Goal: Transaction & Acquisition: Purchase product/service

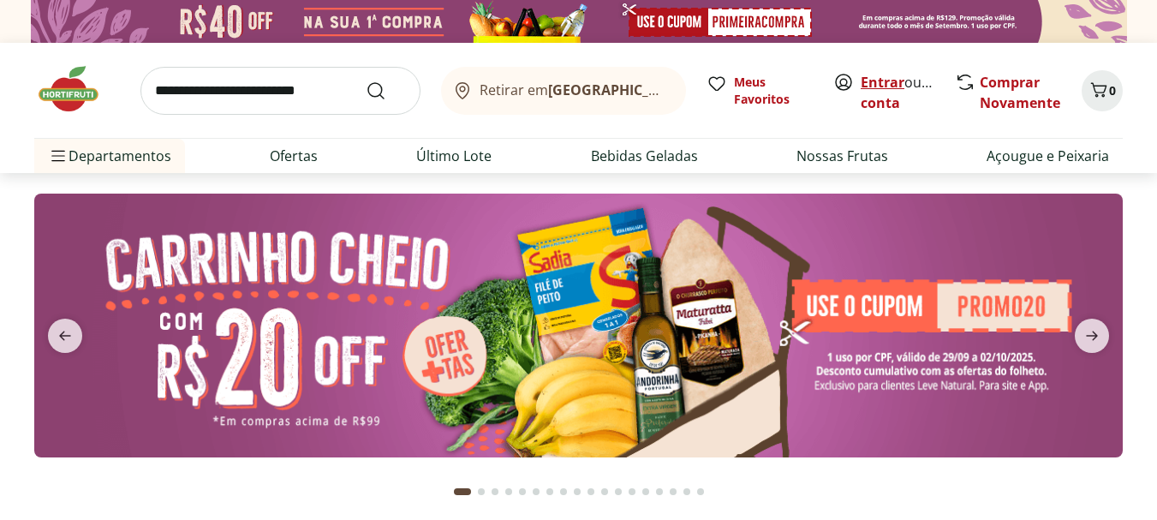
click at [886, 79] on link "Entrar" at bounding box center [883, 82] width 44 height 19
click at [318, 99] on input "search" at bounding box center [280, 91] width 280 height 48
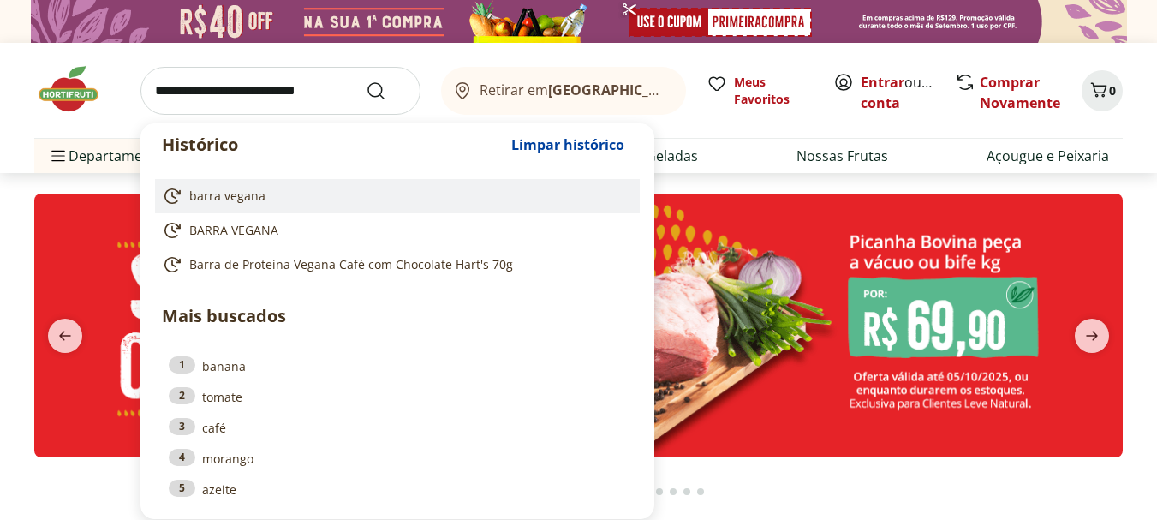
click at [226, 202] on span "barra vegana" at bounding box center [227, 196] width 76 height 17
type input "**********"
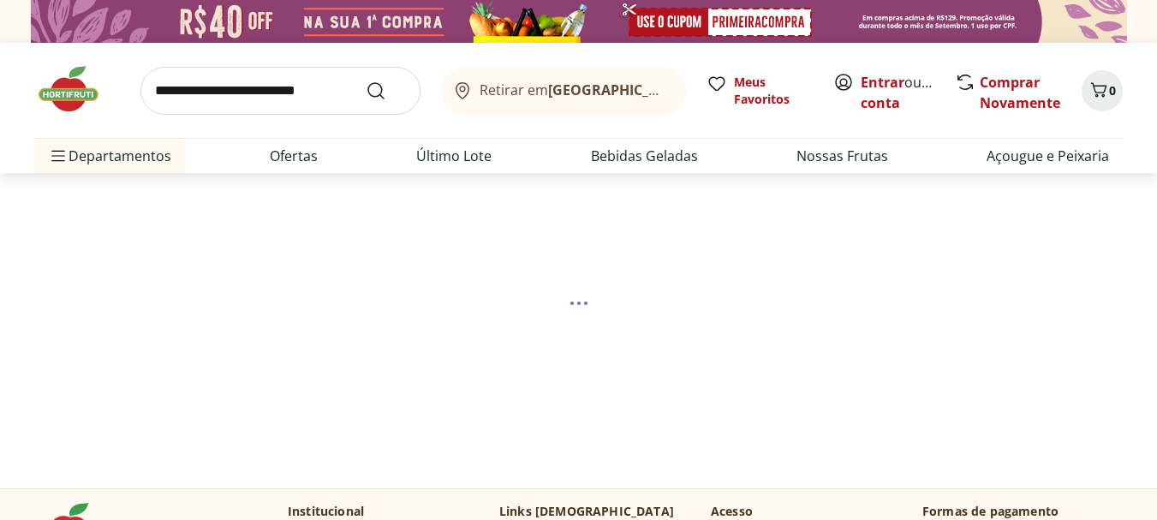
select select "**********"
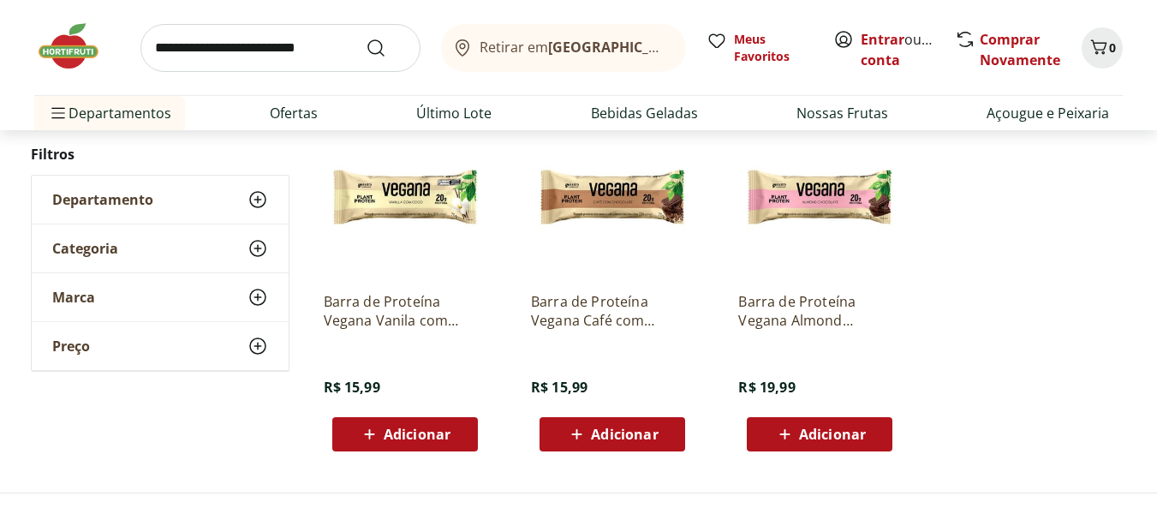
scroll to position [288, 0]
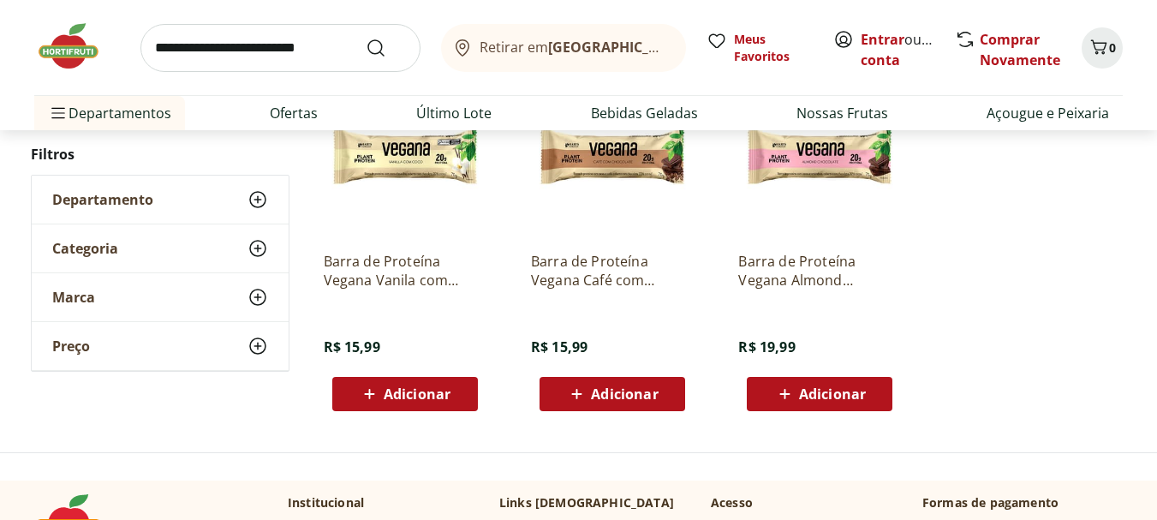
click at [628, 393] on span "Adicionar" at bounding box center [624, 394] width 67 height 14
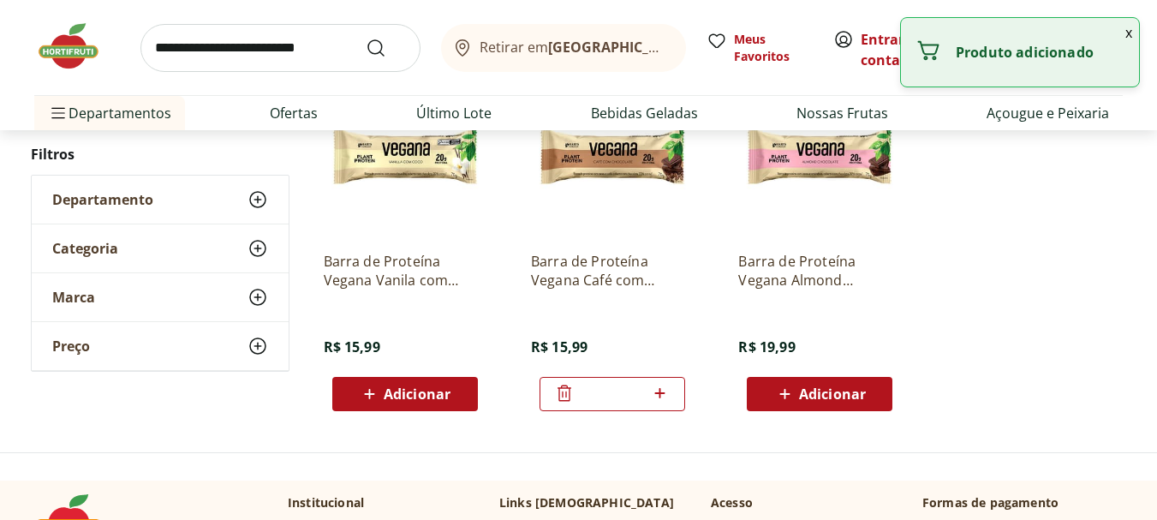
click at [663, 391] on icon at bounding box center [659, 393] width 21 height 21
type input "*"
click at [758, 390] on button "Adicionar" at bounding box center [820, 394] width 146 height 34
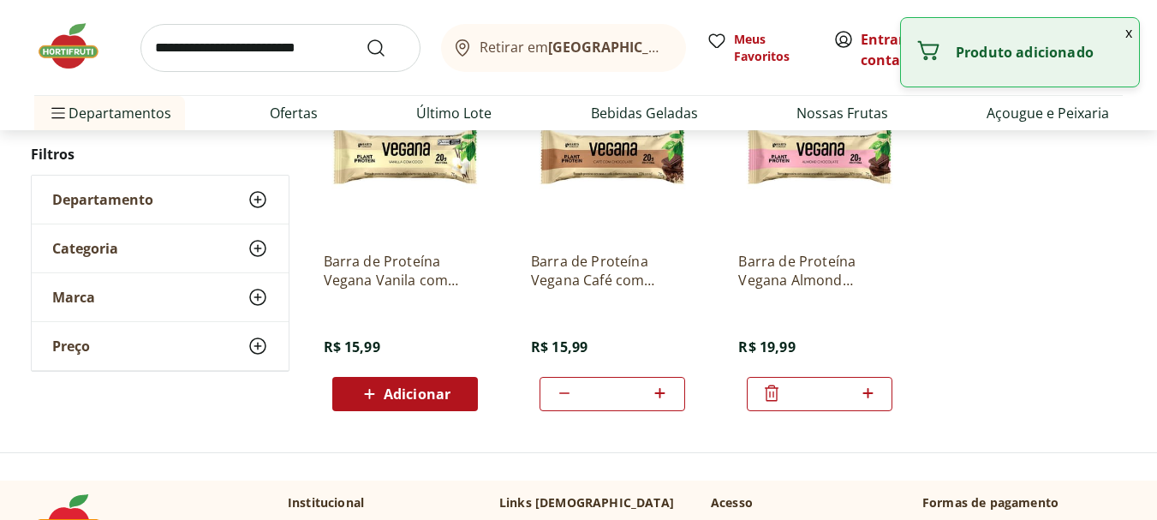
click at [866, 391] on icon at bounding box center [867, 393] width 21 height 21
type input "*"
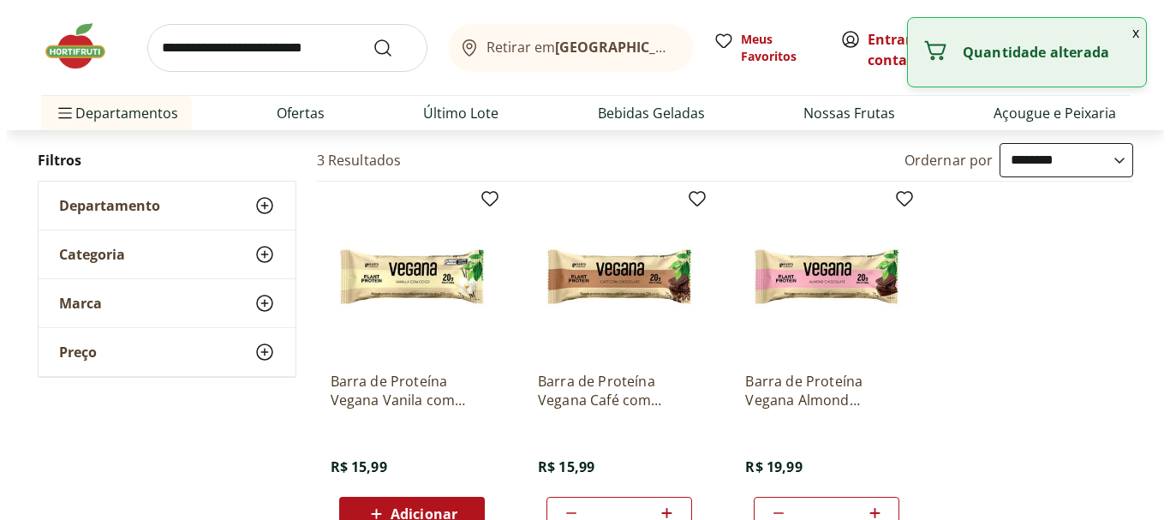
scroll to position [160, 0]
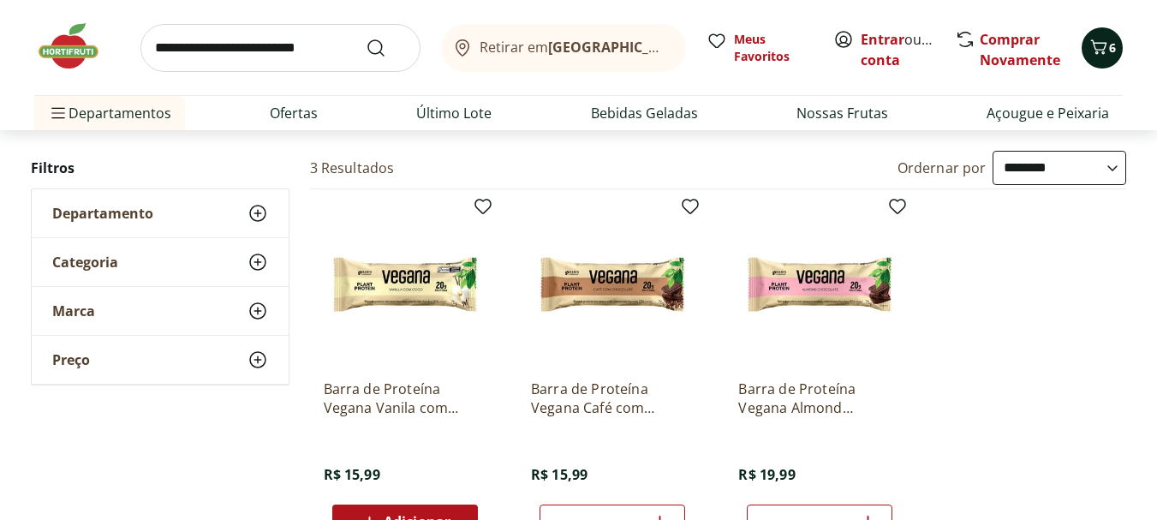
click at [1108, 46] on icon "Carrinho" at bounding box center [1099, 47] width 21 height 21
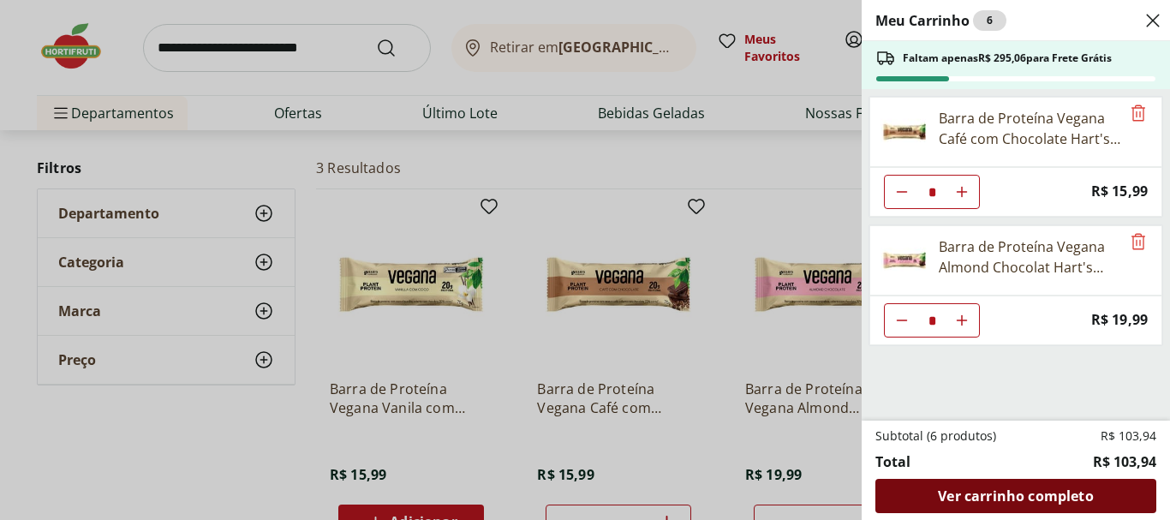
click at [1051, 494] on span "Ver carrinho completo" at bounding box center [1015, 496] width 155 height 14
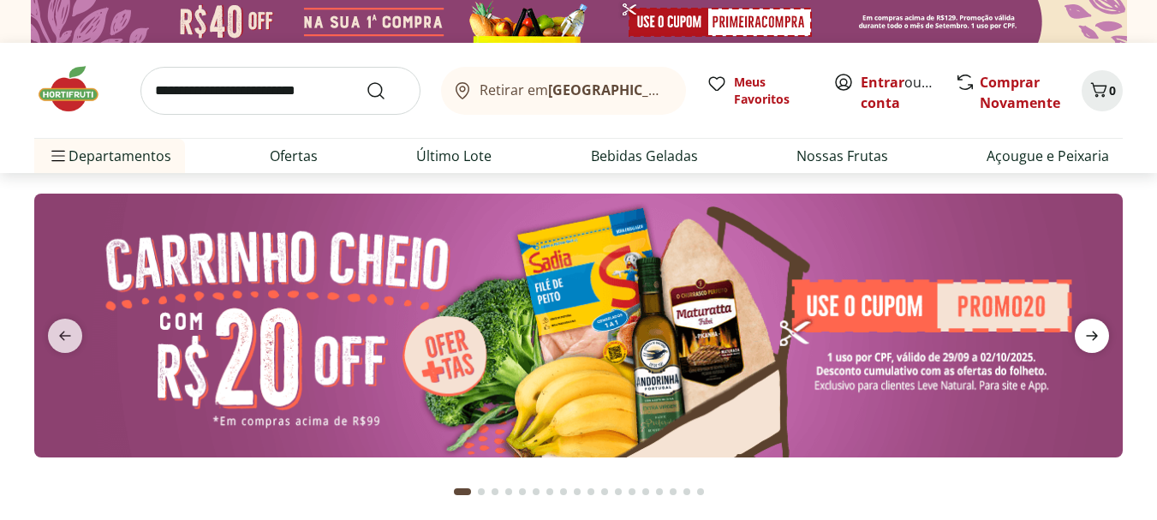
click at [1102, 339] on span "next" at bounding box center [1092, 336] width 34 height 34
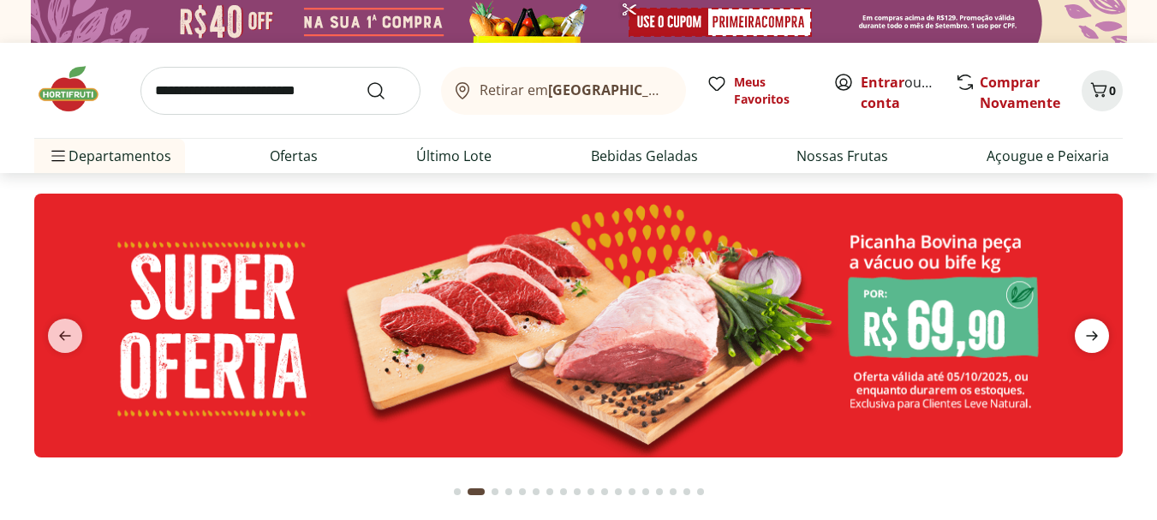
click at [1102, 339] on span "next" at bounding box center [1092, 336] width 34 height 34
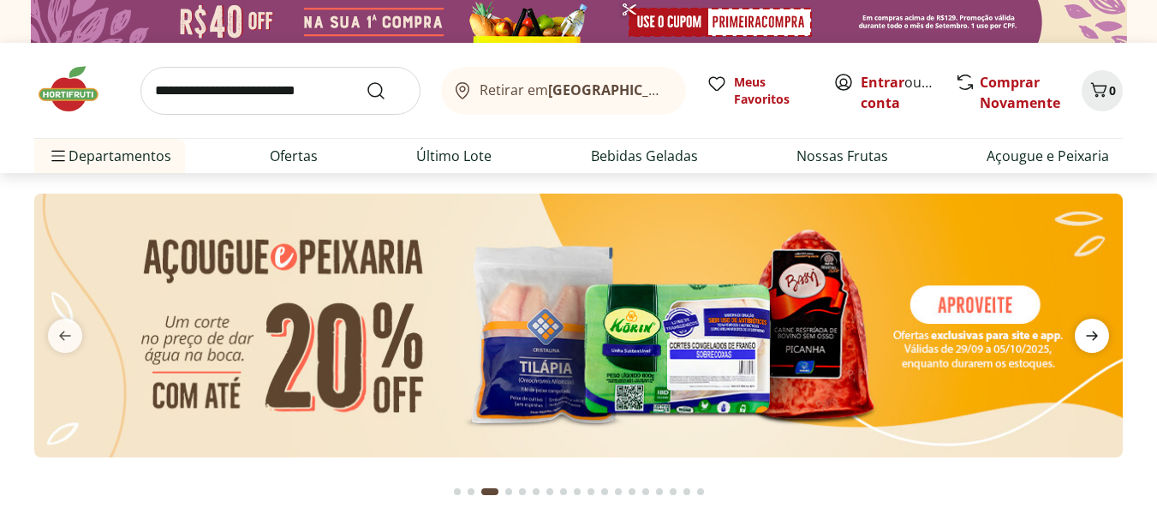
click at [1102, 339] on span "next" at bounding box center [1092, 336] width 34 height 34
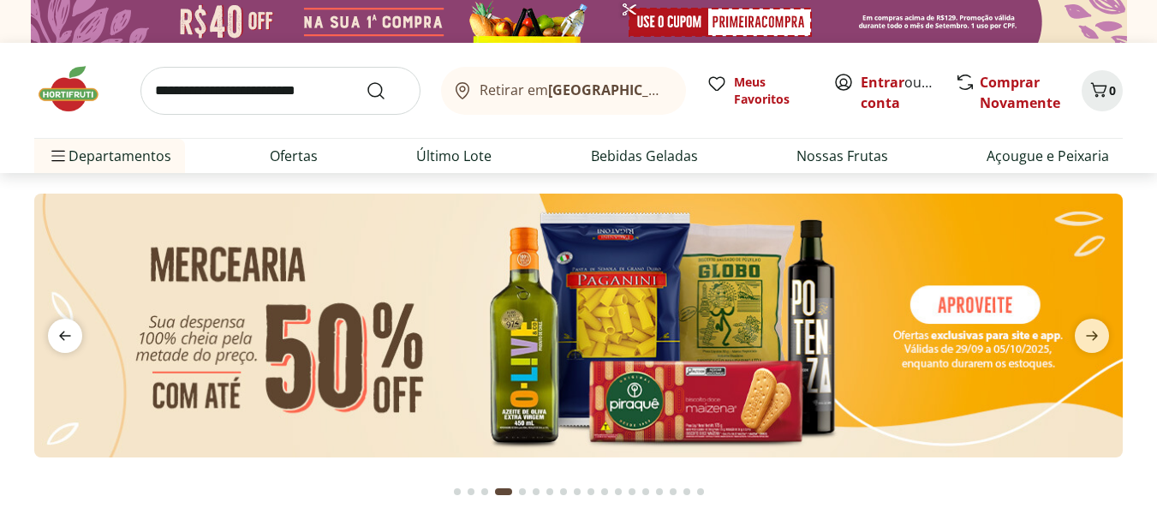
click at [57, 342] on icon "previous" at bounding box center [65, 335] width 21 height 21
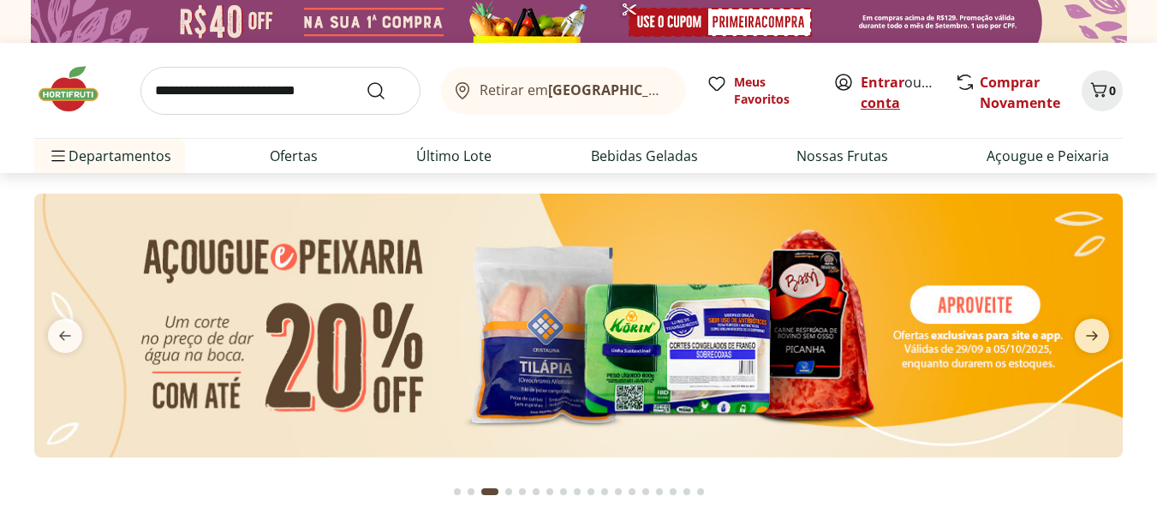
click at [874, 104] on link "Criar conta" at bounding box center [908, 92] width 94 height 39
